Goal: Task Accomplishment & Management: Use online tool/utility

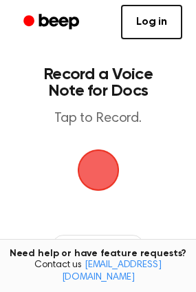
click at [98, 177] on span "button" at bounding box center [98, 170] width 39 height 39
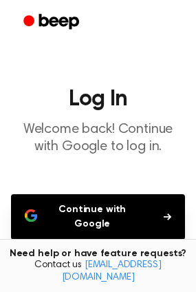
click at [113, 211] on button "Continue with Google" at bounding box center [98, 216] width 174 height 45
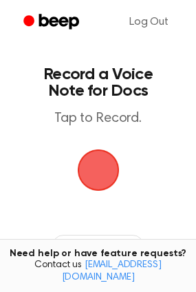
click at [104, 165] on span "button" at bounding box center [98, 170] width 39 height 39
click at [99, 158] on span "button" at bounding box center [98, 170] width 39 height 39
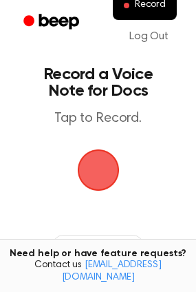
click at [85, 163] on span "button" at bounding box center [98, 170] width 39 height 39
drag, startPoint x: 94, startPoint y: 166, endPoint x: 112, endPoint y: 163, distance: 17.4
click at [112, 163] on span "button" at bounding box center [98, 170] width 39 height 39
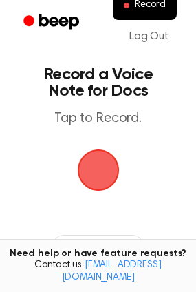
click at [84, 143] on main "Record a Voice Note for Docs Tap to Record. Recording History Tired of copying …" at bounding box center [98, 221] width 196 height 442
click at [84, 153] on span "button" at bounding box center [98, 170] width 39 height 39
click at [145, 46] on link "Log Out" at bounding box center [149, 36] width 67 height 33
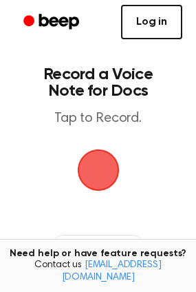
click at [146, 37] on link "Log in" at bounding box center [151, 22] width 61 height 34
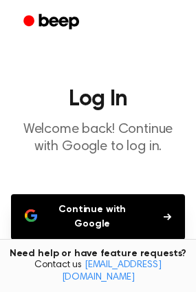
click at [108, 205] on button "Continue with Google" at bounding box center [98, 216] width 174 height 45
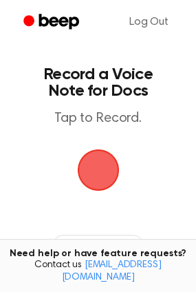
click at [91, 186] on span "button" at bounding box center [98, 170] width 39 height 39
click at [66, 245] on icon "button" at bounding box center [67, 246] width 6 height 3
click at [94, 110] on p "Tap to Record." at bounding box center [98, 118] width 147 height 17
click at [98, 121] on p "Tap to Record." at bounding box center [98, 118] width 147 height 17
click at [89, 167] on span "button" at bounding box center [98, 170] width 39 height 39
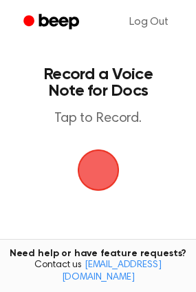
click at [89, 167] on span "button" at bounding box center [98, 170] width 39 height 39
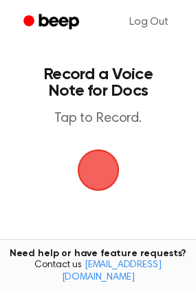
click at [89, 167] on span "button" at bounding box center [98, 170] width 39 height 39
click at [95, 161] on span "button" at bounding box center [98, 170] width 39 height 39
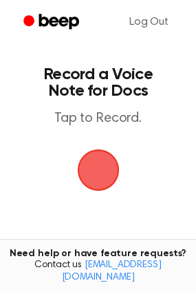
click at [95, 161] on span "button" at bounding box center [98, 170] width 39 height 39
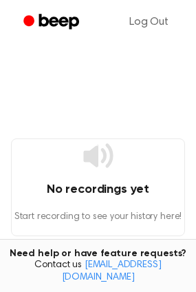
scroll to position [161, 0]
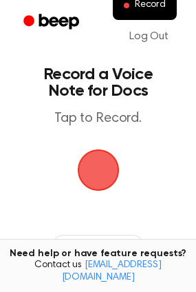
click at [105, 174] on span "button" at bounding box center [98, 169] width 71 height 71
click at [105, 174] on span "button" at bounding box center [97, 170] width 47 height 47
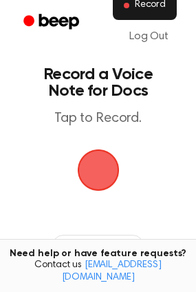
click at [143, 8] on span "Record" at bounding box center [150, 5] width 31 height 12
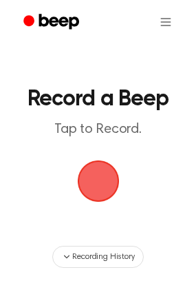
click at [104, 178] on span "button" at bounding box center [98, 181] width 62 height 62
click at [107, 118] on header "Record a Beep Tap to Record." at bounding box center [98, 113] width 147 height 50
click at [94, 180] on span "button" at bounding box center [98, 181] width 45 height 45
click at [94, 180] on span "button" at bounding box center [97, 181] width 51 height 51
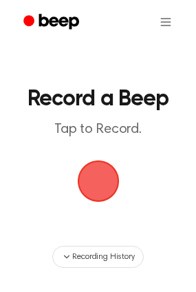
drag, startPoint x: 94, startPoint y: 180, endPoint x: 123, endPoint y: 187, distance: 29.7
click at [123, 187] on span "button" at bounding box center [98, 181] width 56 height 56
click at [124, 191] on span "button" at bounding box center [98, 181] width 76 height 76
click at [93, 187] on span "button" at bounding box center [98, 181] width 76 height 76
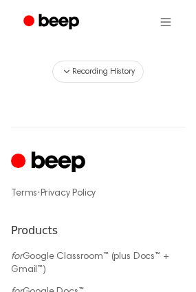
scroll to position [186, 0]
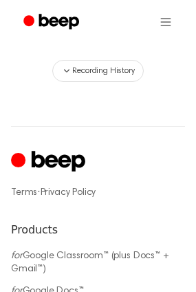
click at [67, 195] on link "Privacy Policy" at bounding box center [69, 193] width 56 height 10
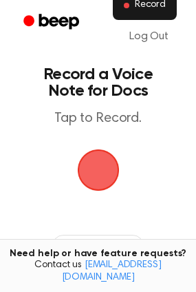
click at [149, 5] on span "Record" at bounding box center [150, 5] width 31 height 12
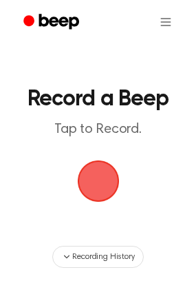
click at [104, 178] on span "button" at bounding box center [98, 181] width 39 height 39
click at [101, 129] on p "Tap to Record." at bounding box center [98, 129] width 147 height 17
click at [89, 169] on span "button" at bounding box center [98, 181] width 39 height 39
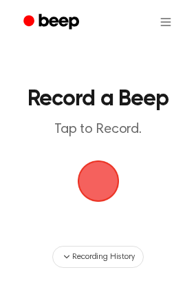
click at [89, 169] on span "button" at bounding box center [98, 181] width 39 height 39
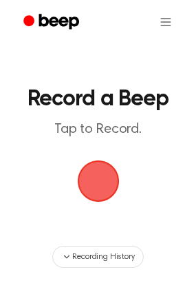
click at [89, 169] on span "button" at bounding box center [98, 181] width 39 height 39
click at [89, 169] on span "button" at bounding box center [98, 181] width 42 height 42
click at [89, 169] on span "button" at bounding box center [98, 181] width 39 height 39
